Goal: Book appointment/travel/reservation

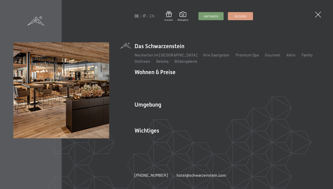
click at [144, 18] on link "IT" at bounding box center [144, 16] width 3 height 4
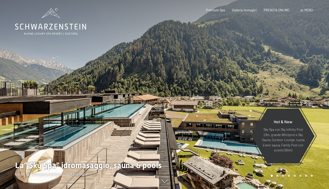
click at [288, 13] on div "Prenotazione Richiesta Premium Spa Galleria immagini PRENOTA ONLINE Menu DE IT …" at bounding box center [252, 10] width 121 height 5
click at [301, 12] on span at bounding box center [302, 10] width 3 height 2
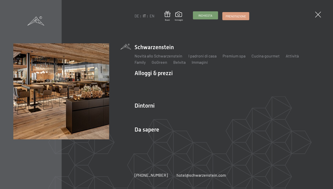
click at [212, 18] on span "Richiesta" at bounding box center [205, 15] width 14 height 4
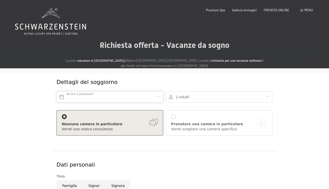
click at [118, 102] on input "text" at bounding box center [110, 96] width 107 height 11
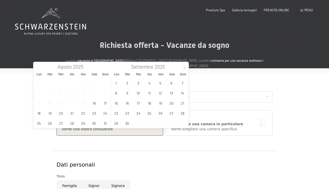
click at [183, 67] on icon at bounding box center [185, 68] width 4 height 4
click at [184, 67] on icon at bounding box center [185, 68] width 4 height 4
type input "2026"
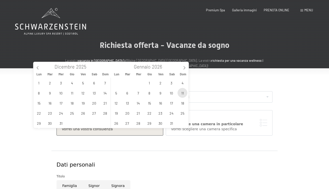
click at [182, 95] on span "11" at bounding box center [183, 93] width 10 height 10
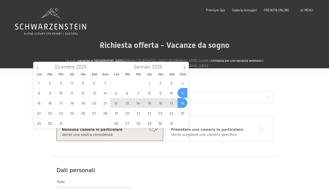
click at [183, 101] on span "18" at bounding box center [183, 103] width 10 height 10
type input "Dom. [DATE] - Dom. [DATE]"
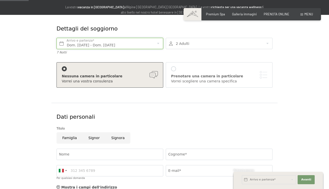
scroll to position [54, 0]
click at [208, 49] on div at bounding box center [219, 42] width 107 height 11
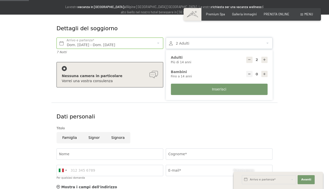
click at [267, 76] on icon at bounding box center [265, 74] width 4 height 4
type input "1"
select select
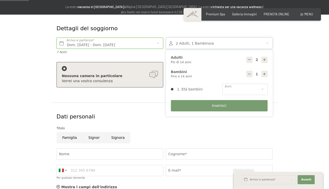
click at [267, 76] on icon at bounding box center [265, 74] width 4 height 4
type input "2"
select select
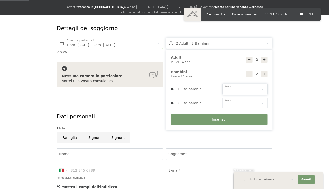
select select "4"
select select "7"
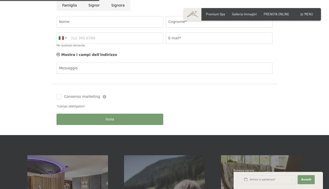
scroll to position [187, 0]
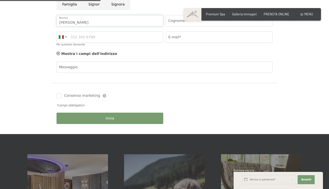
type input "[PERSON_NAME]"
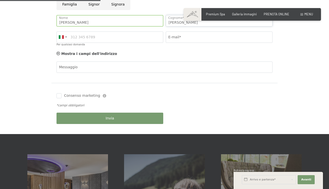
type input "[PERSON_NAME]"
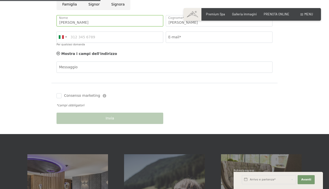
click at [57, 10] on input "Famiglia" at bounding box center [70, 4] width 26 height 11
radio input "true"
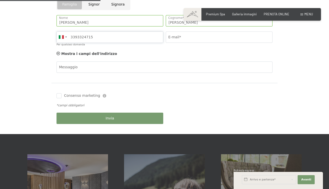
type input "3393324715"
type input "[PERSON_NAME][EMAIL_ADDRESS][DOMAIN_NAME]"
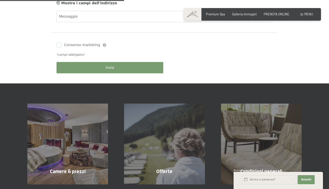
scroll to position [241, 0]
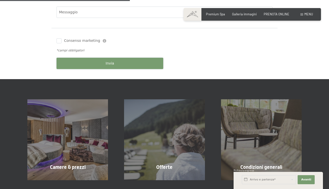
click at [106, 66] on span "Invia" at bounding box center [110, 63] width 9 height 5
